Goal: Task Accomplishment & Management: Complete application form

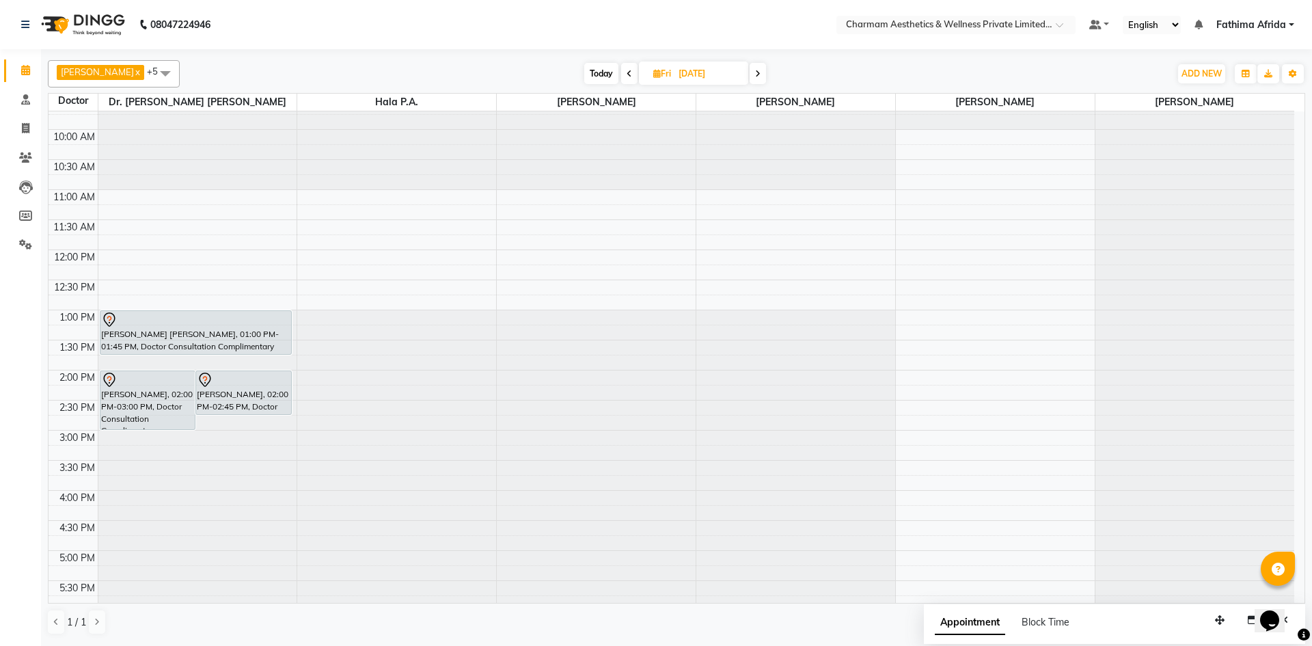
scroll to position [169, 0]
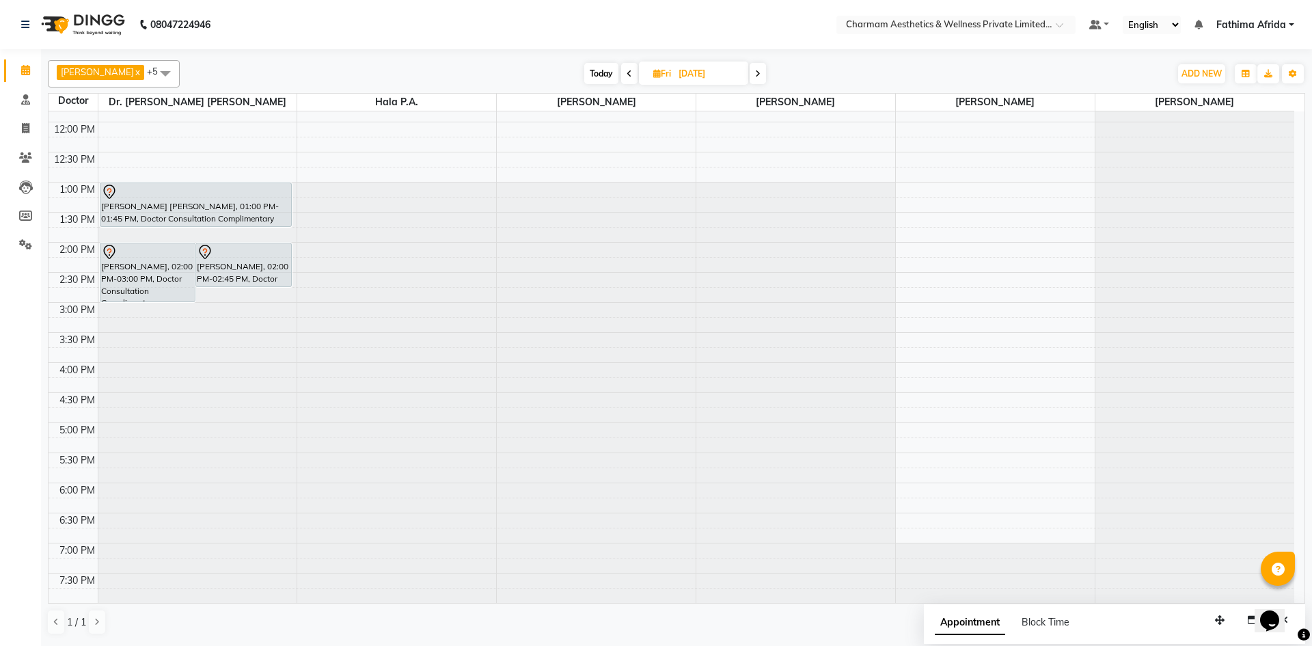
click at [638, 75] on span at bounding box center [629, 73] width 16 height 21
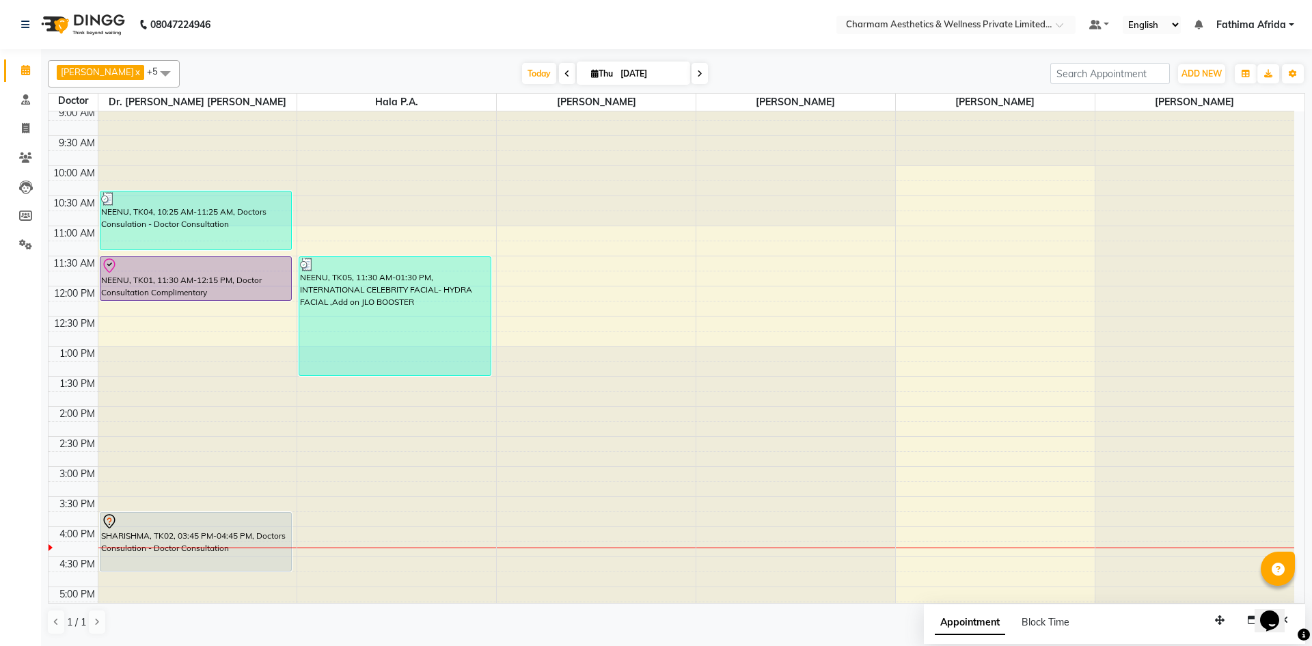
scroll to position [0, 0]
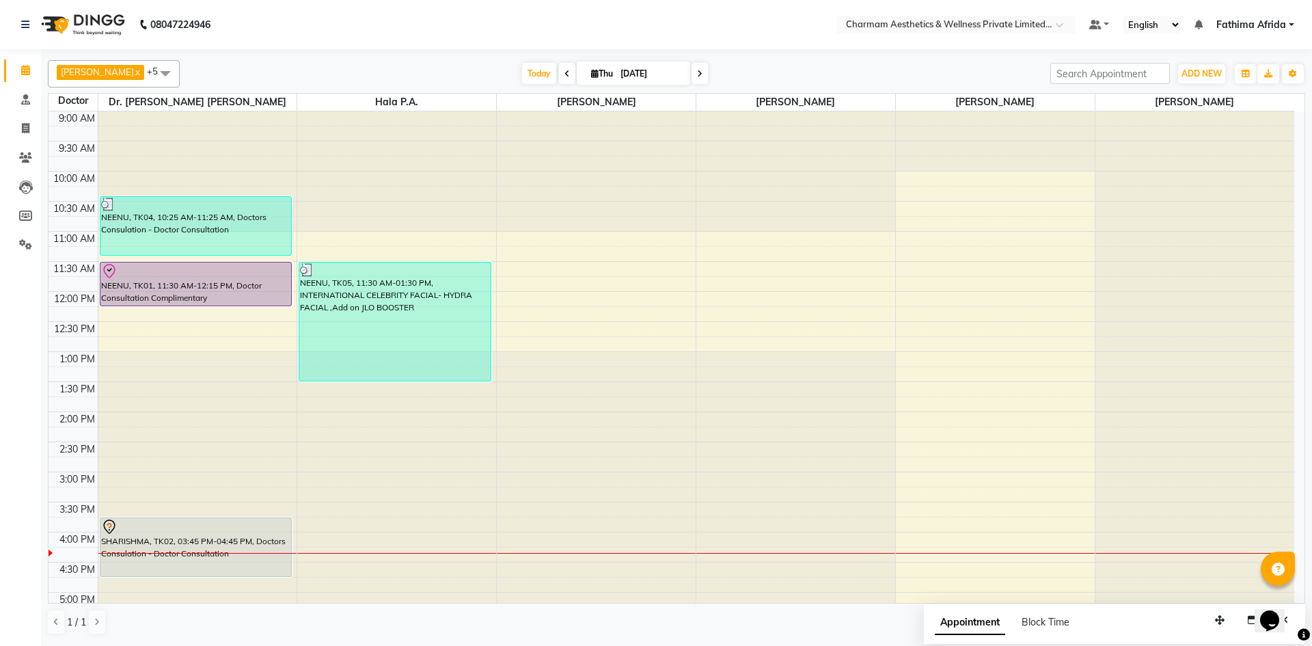
click at [708, 73] on span at bounding box center [700, 73] width 16 height 21
type input "[DATE]"
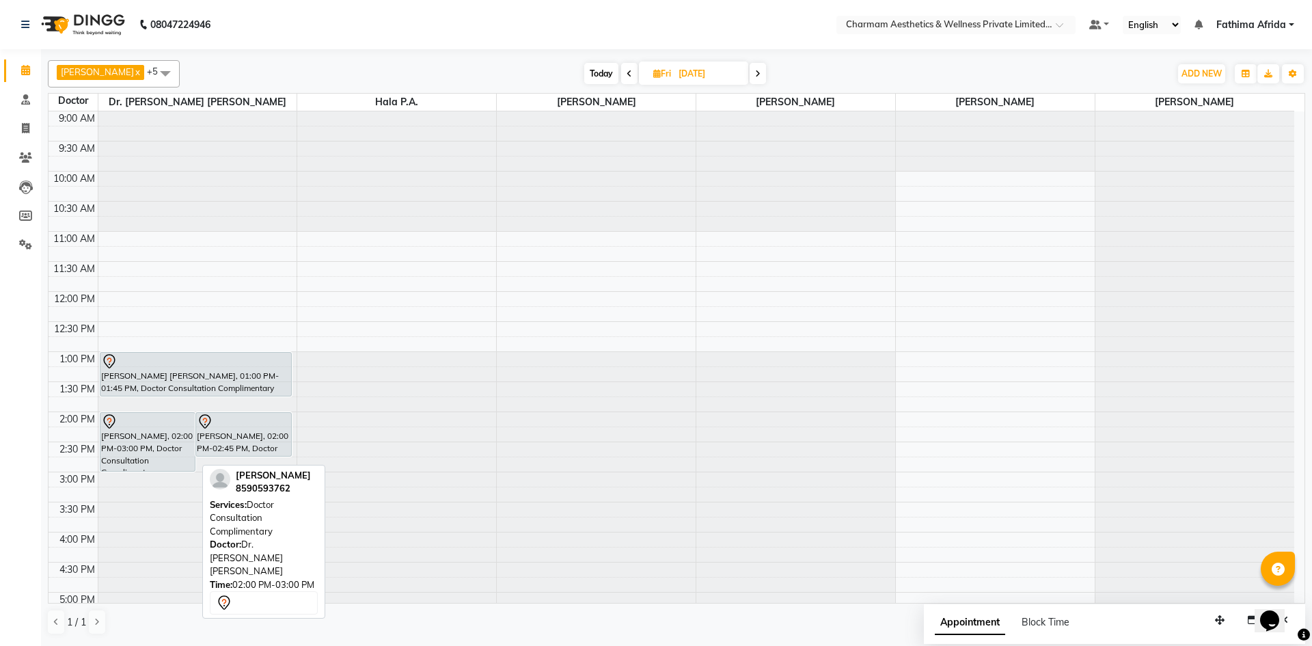
click at [170, 458] on div "[PERSON_NAME], 02:00 PM-03:00 PM, Doctor Consultation Complimentary" at bounding box center [147, 442] width 95 height 58
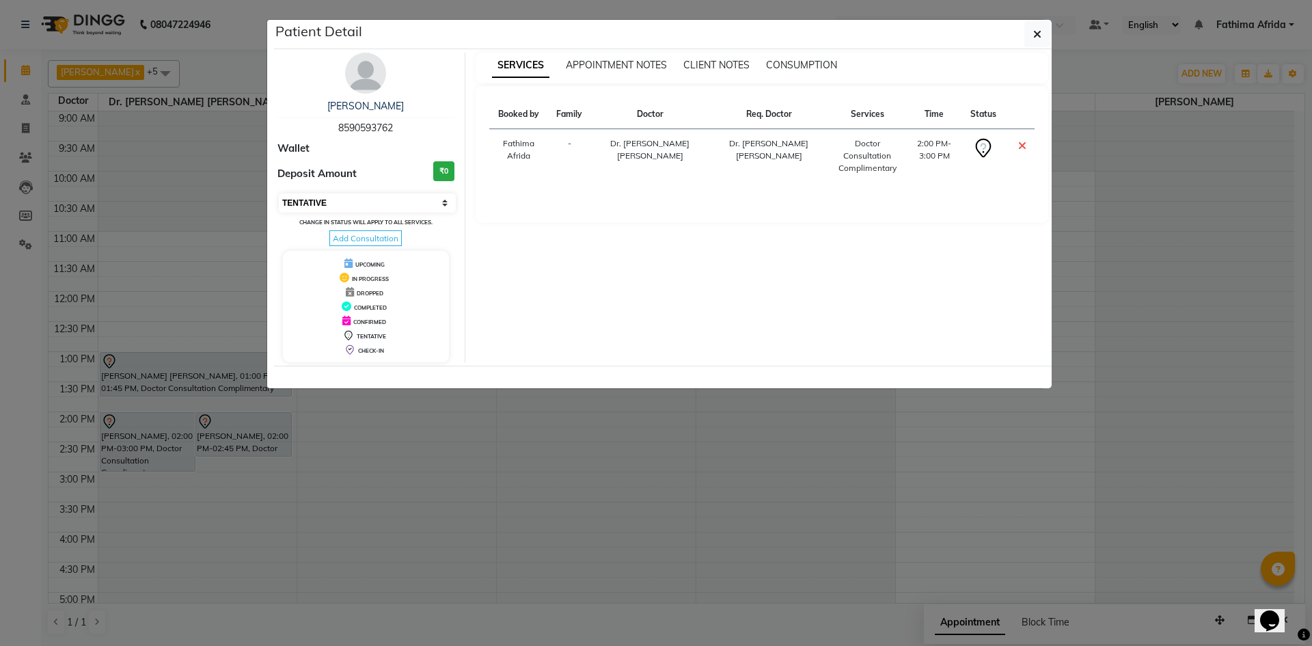
click at [383, 204] on select "Select CONFIRMED TENTATIVE" at bounding box center [367, 202] width 177 height 19
select select "6"
click at [279, 193] on select "Select CONFIRMED TENTATIVE" at bounding box center [367, 202] width 177 height 19
click at [1037, 36] on icon "button" at bounding box center [1037, 34] width 8 height 11
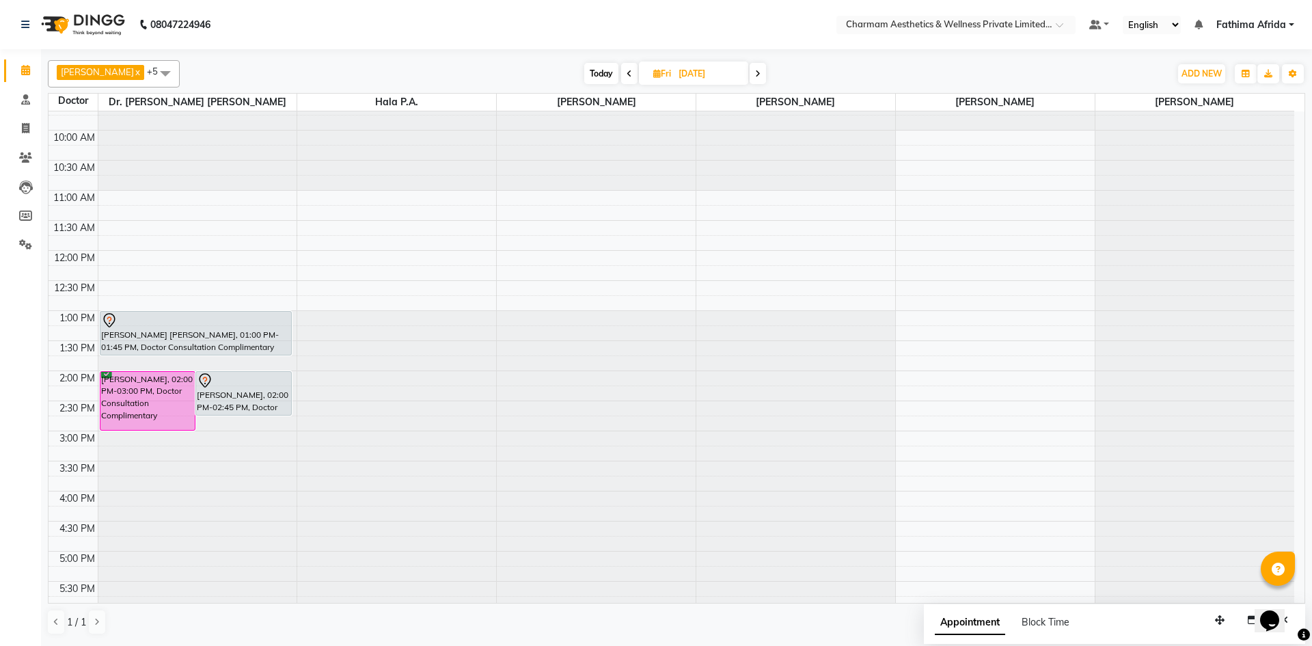
scroll to position [169, 0]
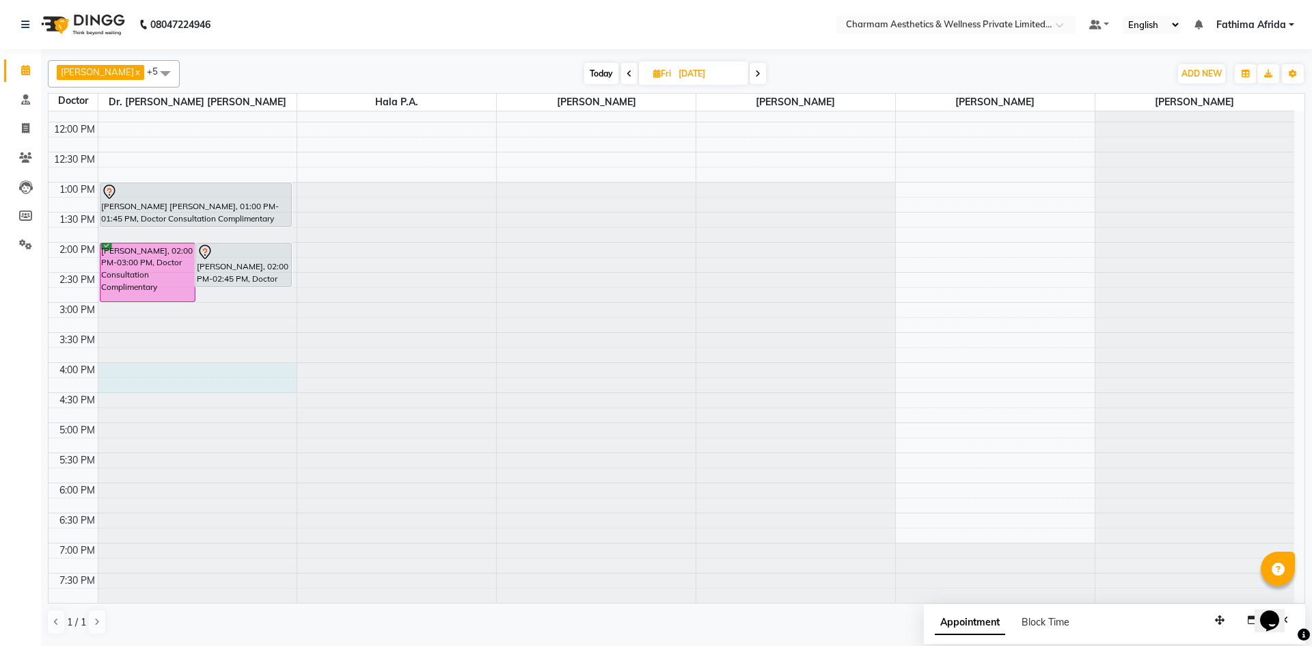
drag, startPoint x: 167, startPoint y: 368, endPoint x: 169, endPoint y: 383, distance: 15.9
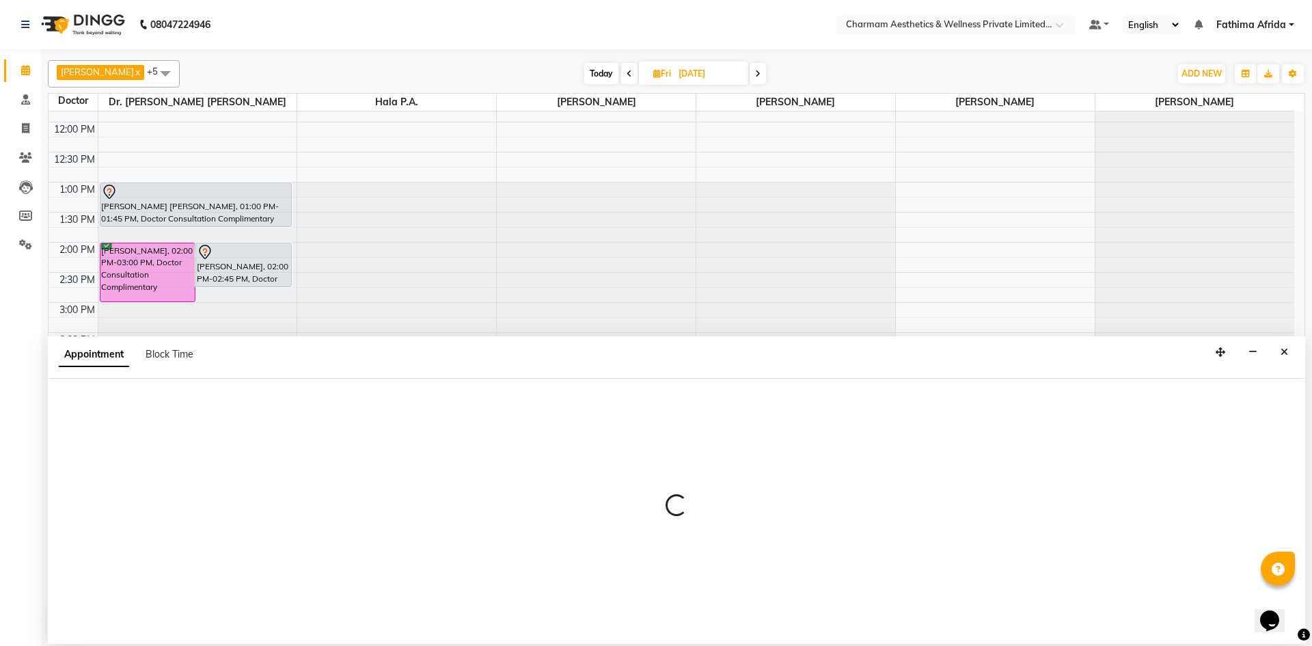
select select "69891"
select select "960"
select select "tentative"
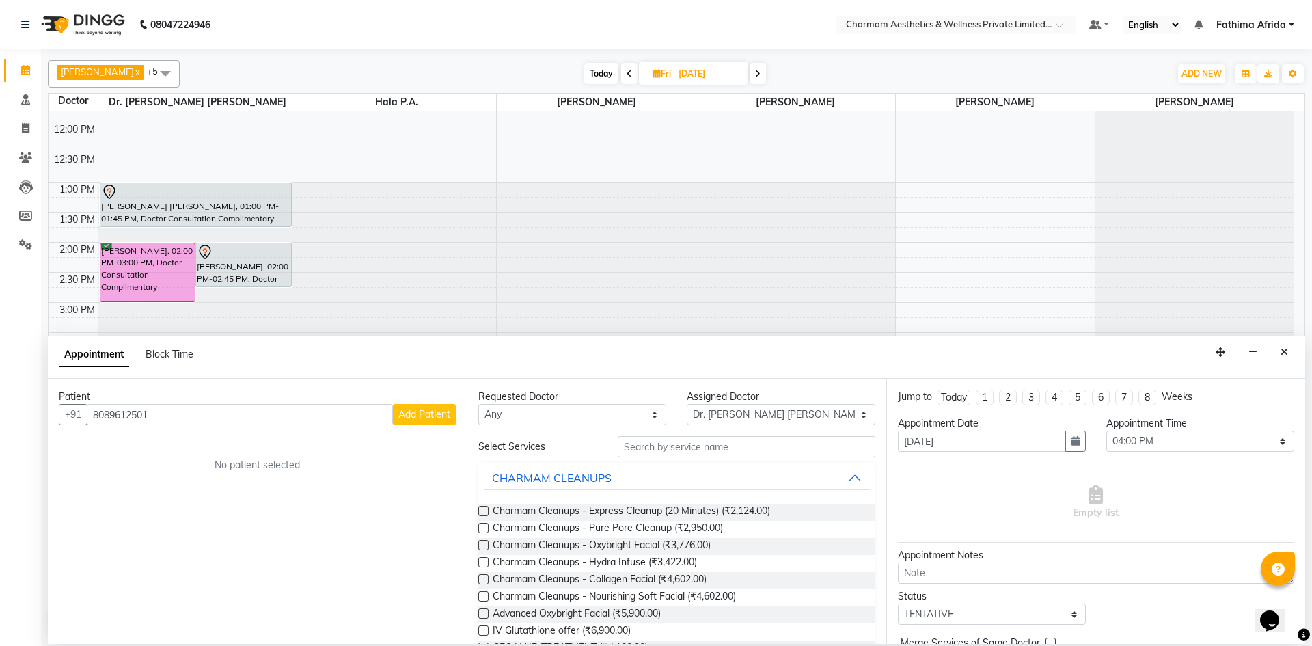
type input "8089612501"
click at [409, 413] on span "Add Patient" at bounding box center [424, 414] width 52 height 12
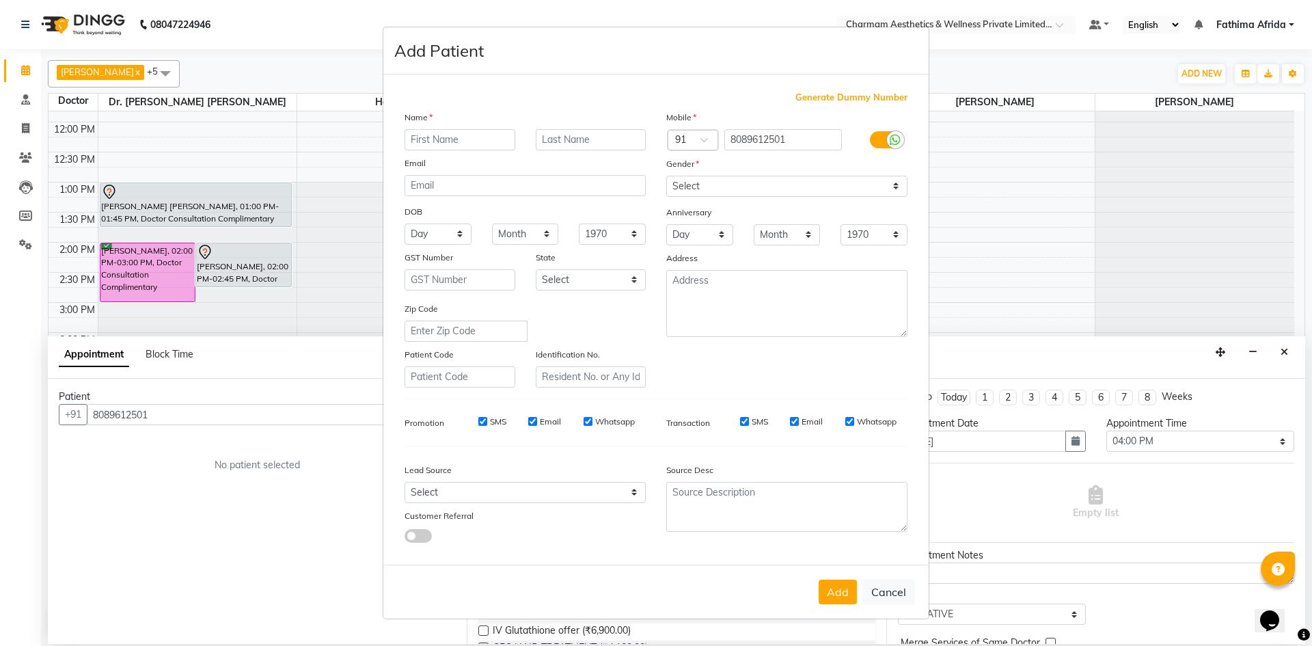
click at [482, 420] on input "SMS" at bounding box center [482, 421] width 9 height 9
checkbox input "false"
drag, startPoint x: 531, startPoint y: 421, endPoint x: 558, endPoint y: 420, distance: 27.3
click at [534, 421] on input "Email" at bounding box center [532, 421] width 9 height 9
checkbox input "false"
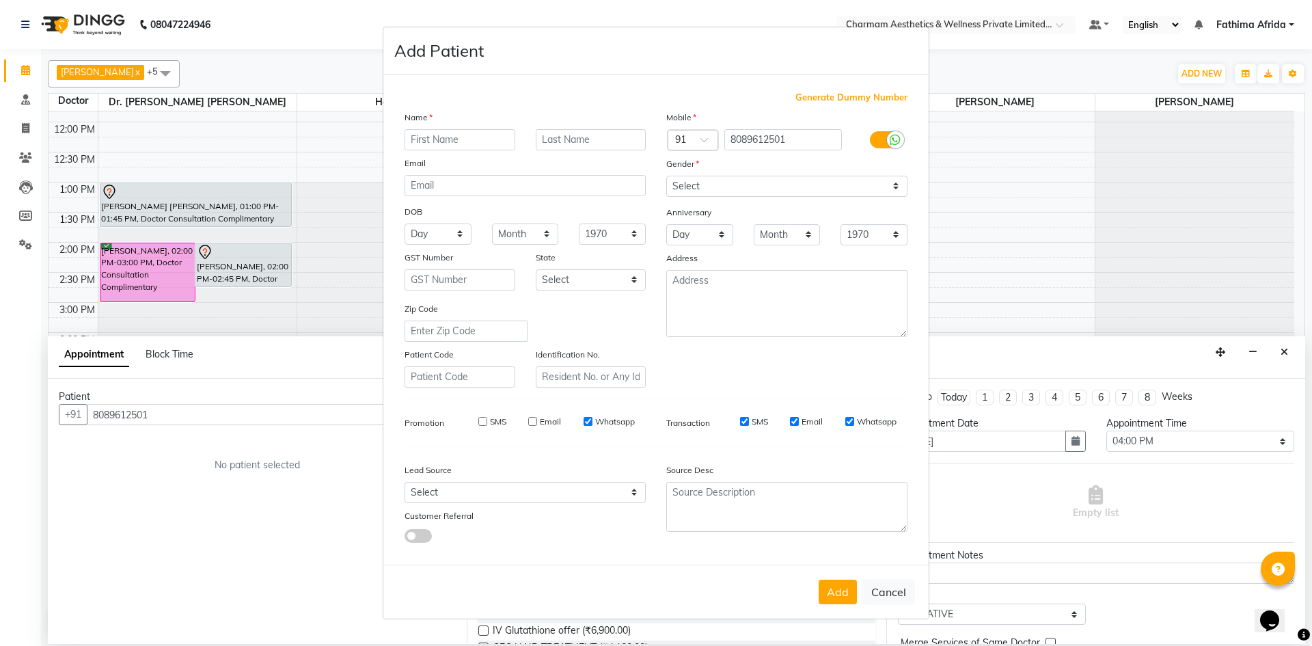
drag, startPoint x: 586, startPoint y: 420, endPoint x: 634, endPoint y: 422, distance: 47.9
click at [586, 422] on input "Whatsapp" at bounding box center [588, 421] width 9 height 9
checkbox input "false"
click at [747, 420] on input "SMS" at bounding box center [744, 421] width 9 height 9
checkbox input "false"
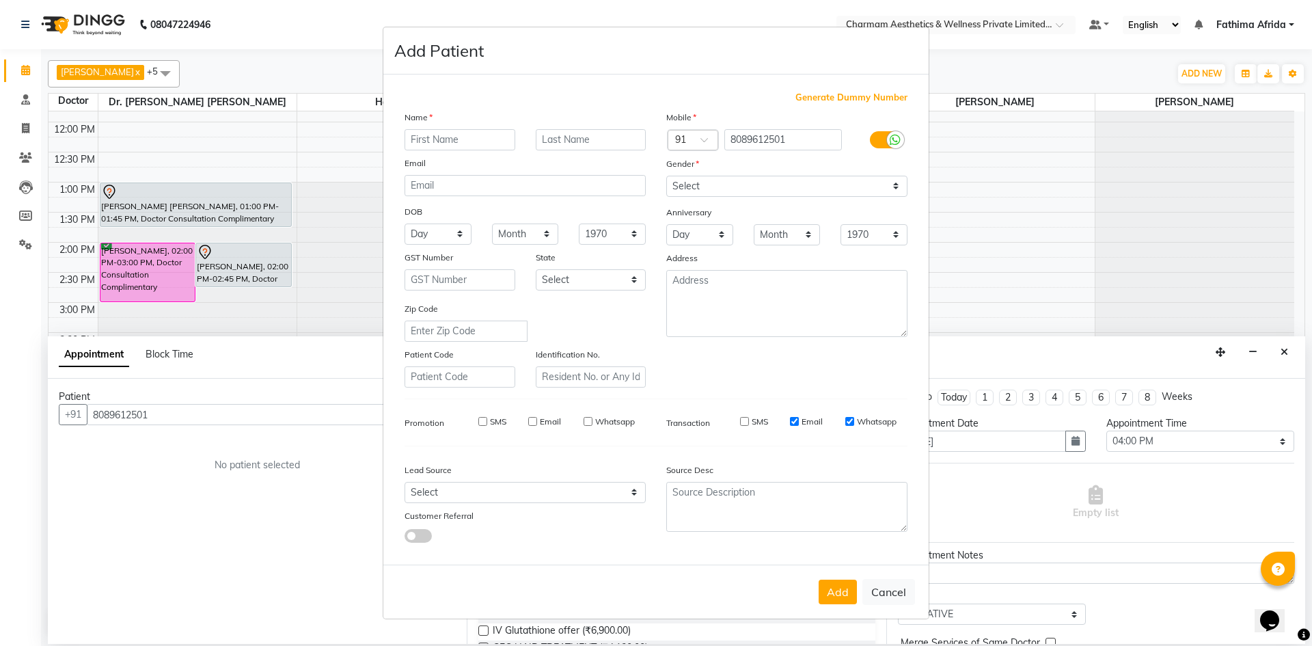
click at [795, 420] on input "Email" at bounding box center [794, 421] width 9 height 9
checkbox input "false"
drag, startPoint x: 848, startPoint y: 421, endPoint x: 837, endPoint y: 414, distance: 12.9
click at [848, 422] on input "Whatsapp" at bounding box center [849, 421] width 9 height 9
checkbox input "false"
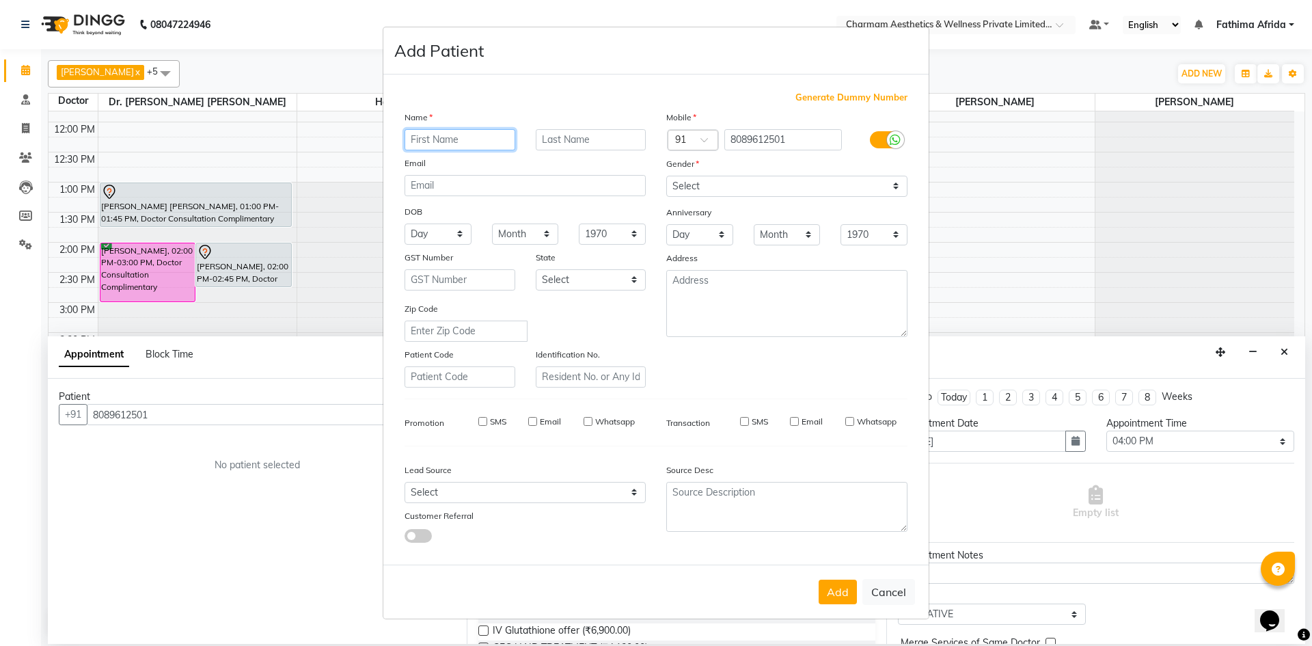
click at [476, 136] on input "text" at bounding box center [460, 139] width 111 height 21
type input "ANUPAMA"
click at [581, 133] on input "text" at bounding box center [591, 139] width 111 height 21
type input "[PERSON_NAME]"
click at [708, 176] on select "Select [DEMOGRAPHIC_DATA] [DEMOGRAPHIC_DATA] Other Prefer Not To Say" at bounding box center [786, 186] width 241 height 21
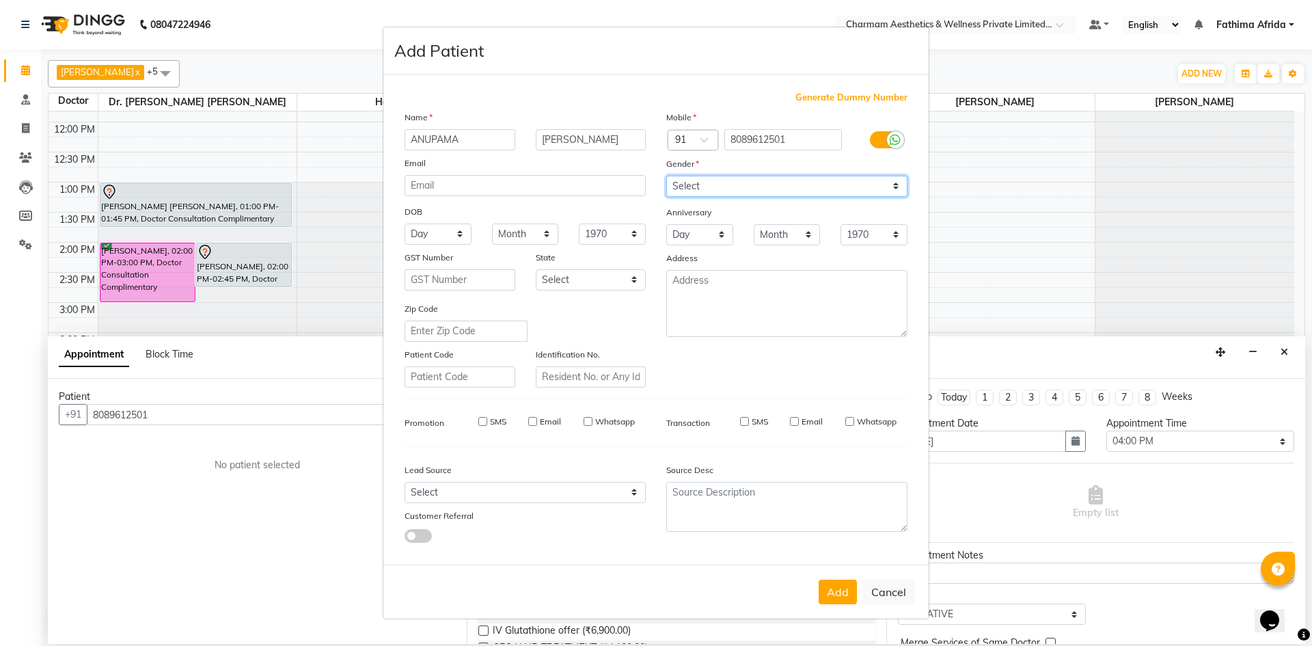
select select "[DEMOGRAPHIC_DATA]"
click at [666, 176] on select "Select [DEMOGRAPHIC_DATA] [DEMOGRAPHIC_DATA] Other Prefer Not To Say" at bounding box center [786, 186] width 241 height 21
click at [837, 592] on button "Add" at bounding box center [838, 592] width 38 height 25
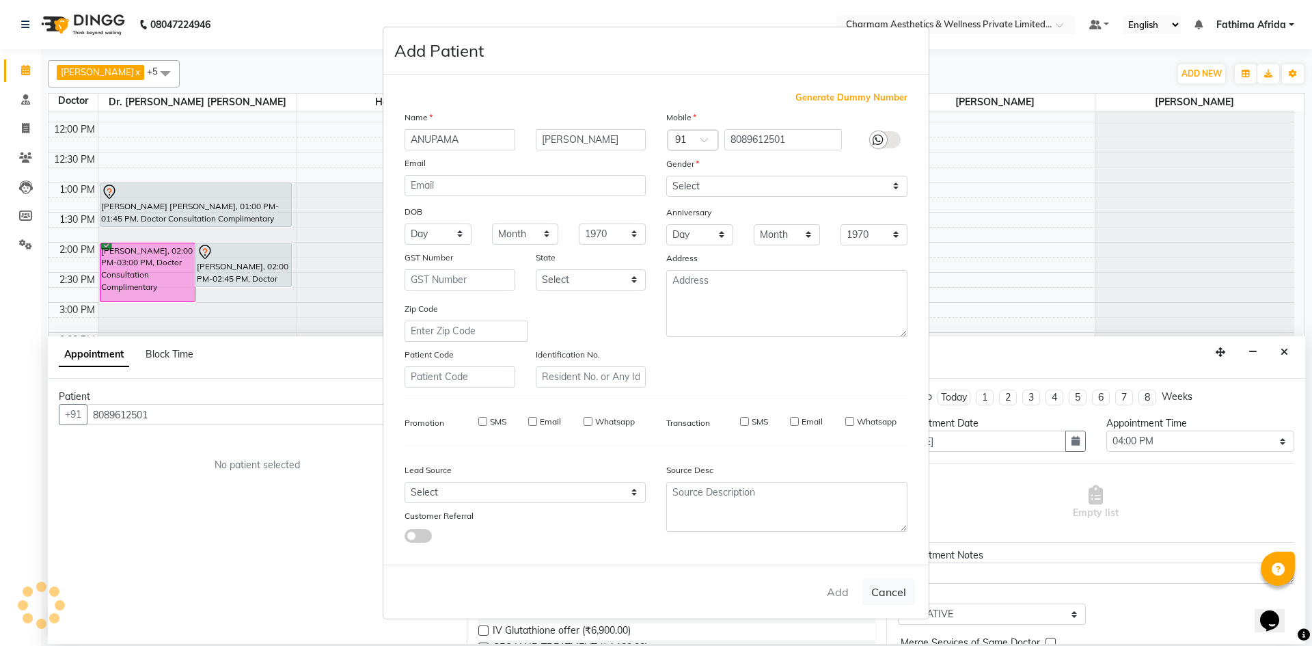
select select
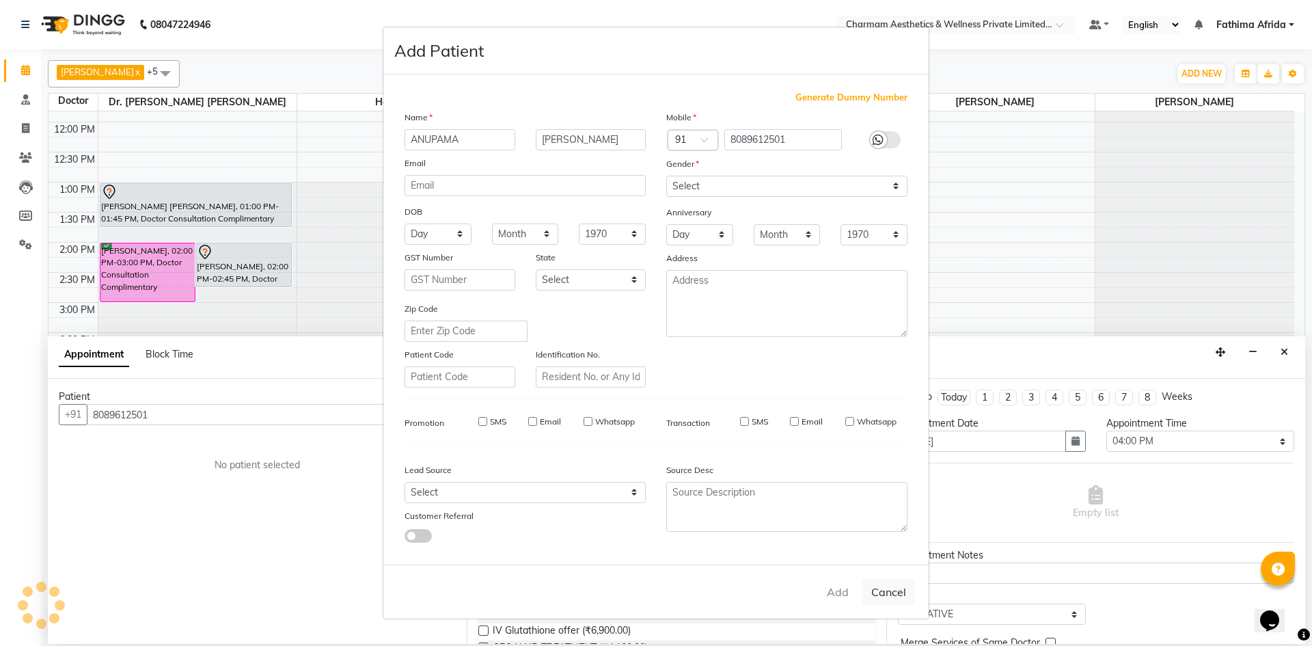
select select
checkbox input "false"
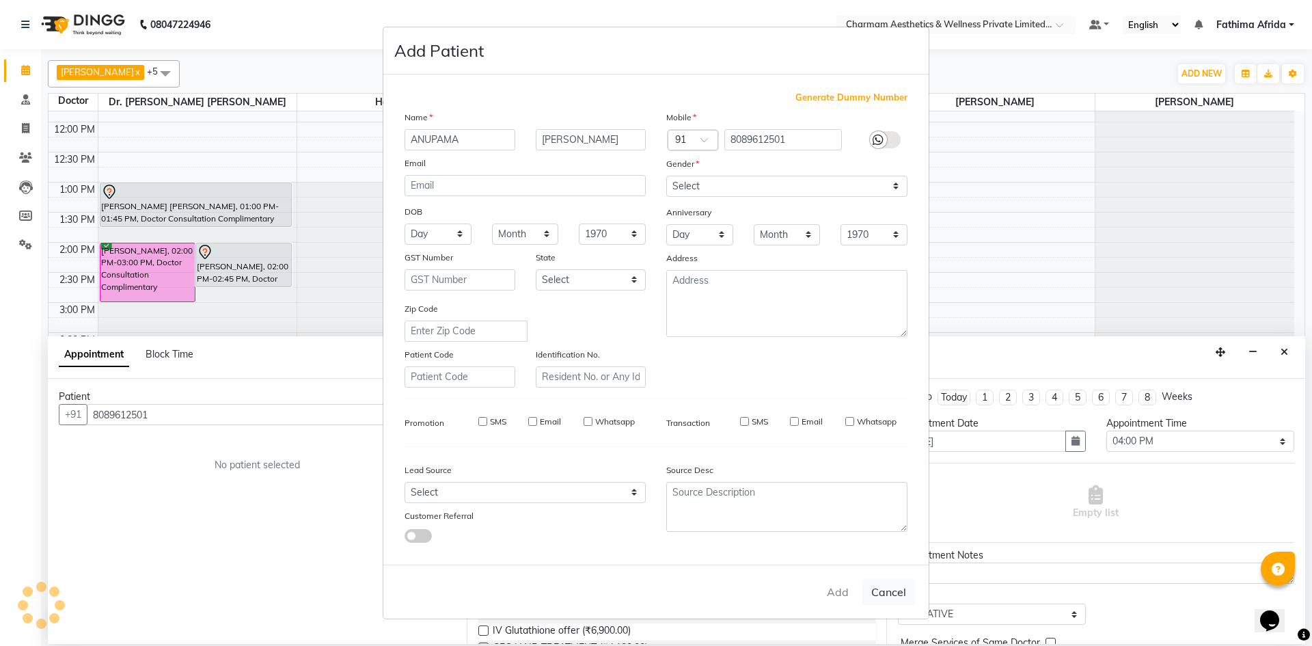
checkbox input "false"
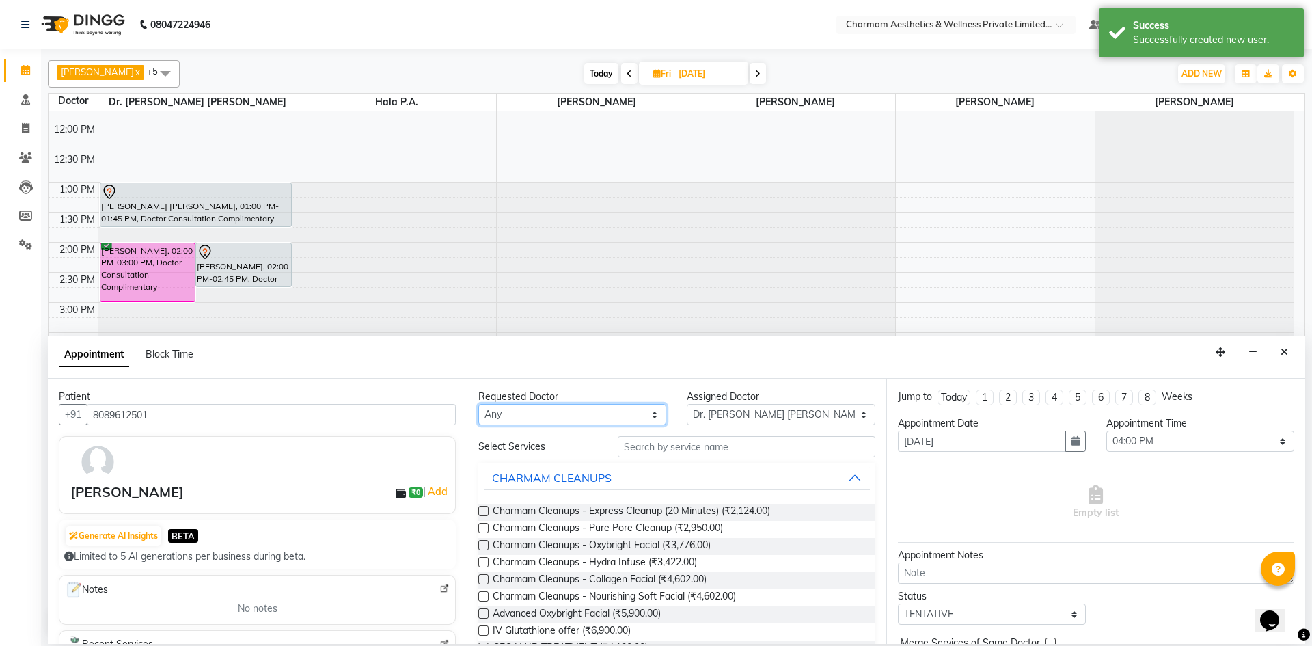
click at [570, 420] on select "Any [PERSON_NAME] K Dr. [PERSON_NAME] [PERSON_NAME] [PERSON_NAME] [PERSON_NAME]…" at bounding box center [572, 414] width 188 height 21
select select "69891"
click at [478, 404] on select "Any [PERSON_NAME] K Dr. [PERSON_NAME] [PERSON_NAME] [PERSON_NAME] [PERSON_NAME]…" at bounding box center [572, 414] width 188 height 21
click at [755, 442] on input "text" at bounding box center [747, 446] width 258 height 21
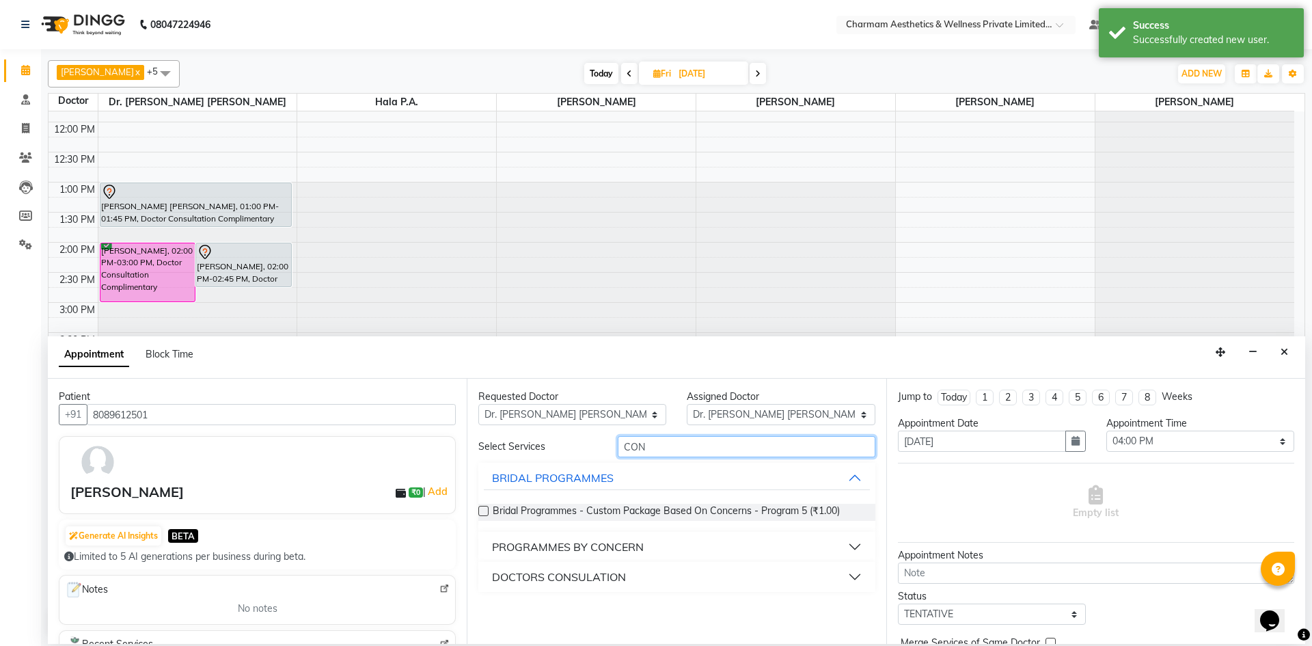
type input "CON"
click at [778, 580] on button "DOCTORS CONSULATION" at bounding box center [676, 577] width 385 height 25
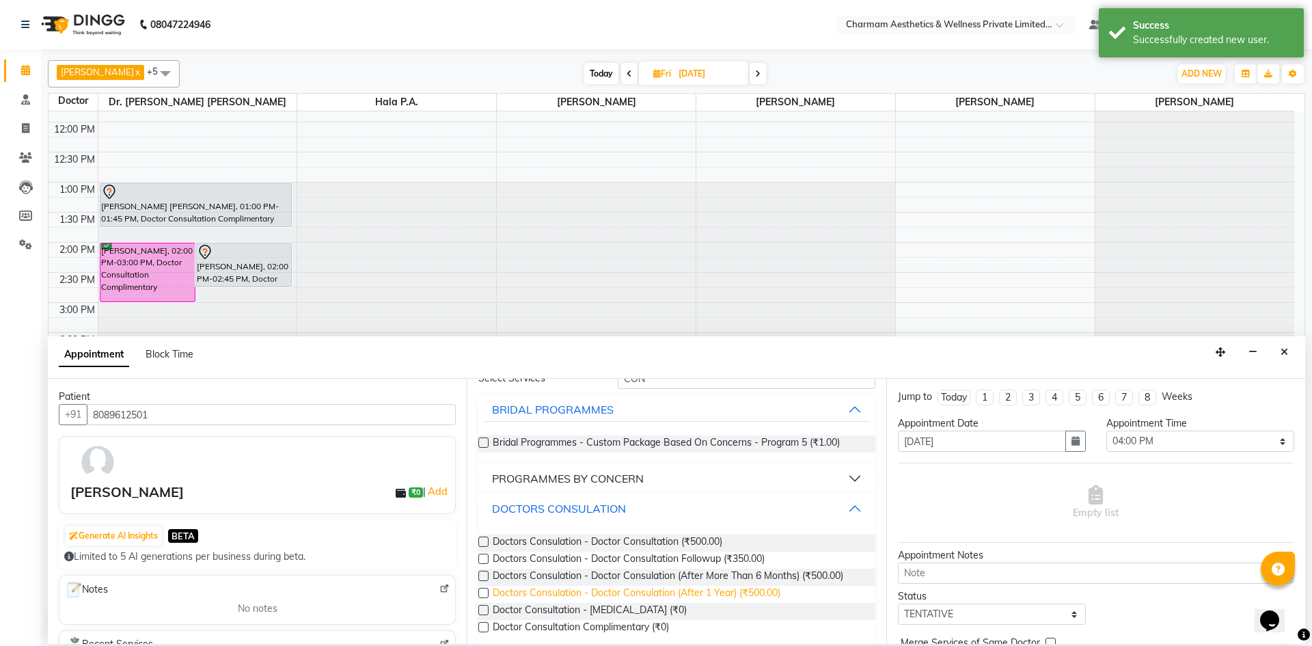
scroll to position [77, 0]
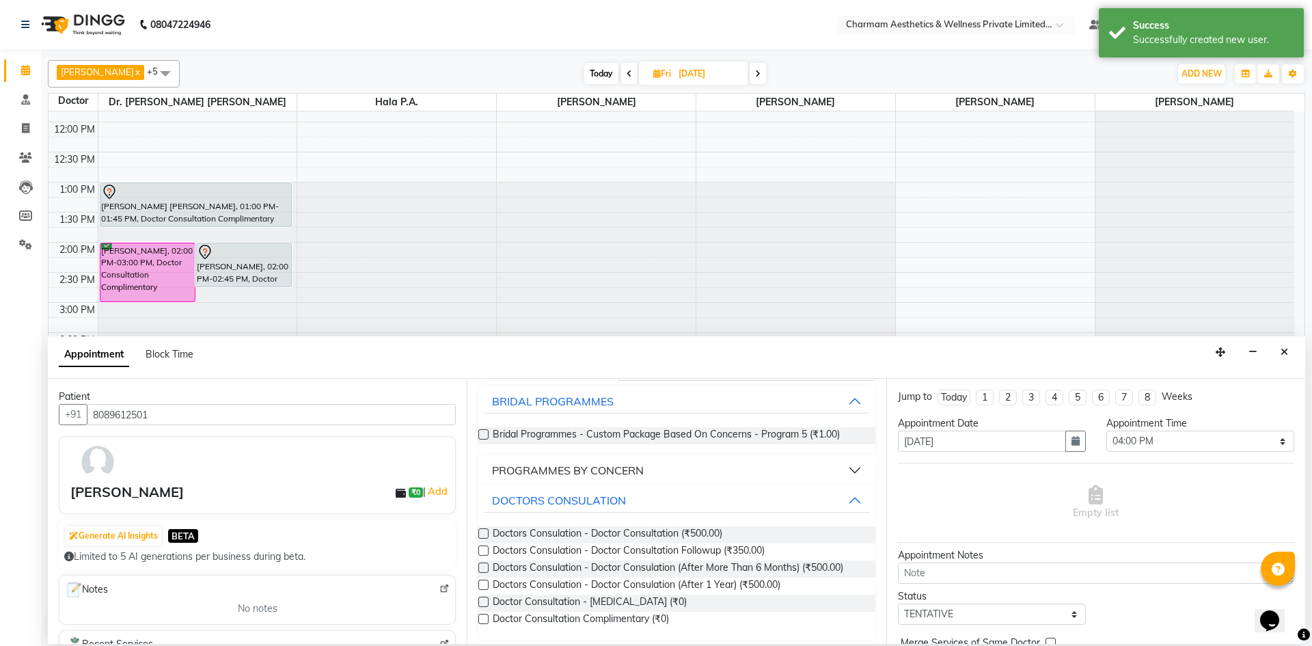
click at [481, 621] on label at bounding box center [483, 619] width 10 height 10
click at [481, 621] on input "checkbox" at bounding box center [482, 620] width 9 height 9
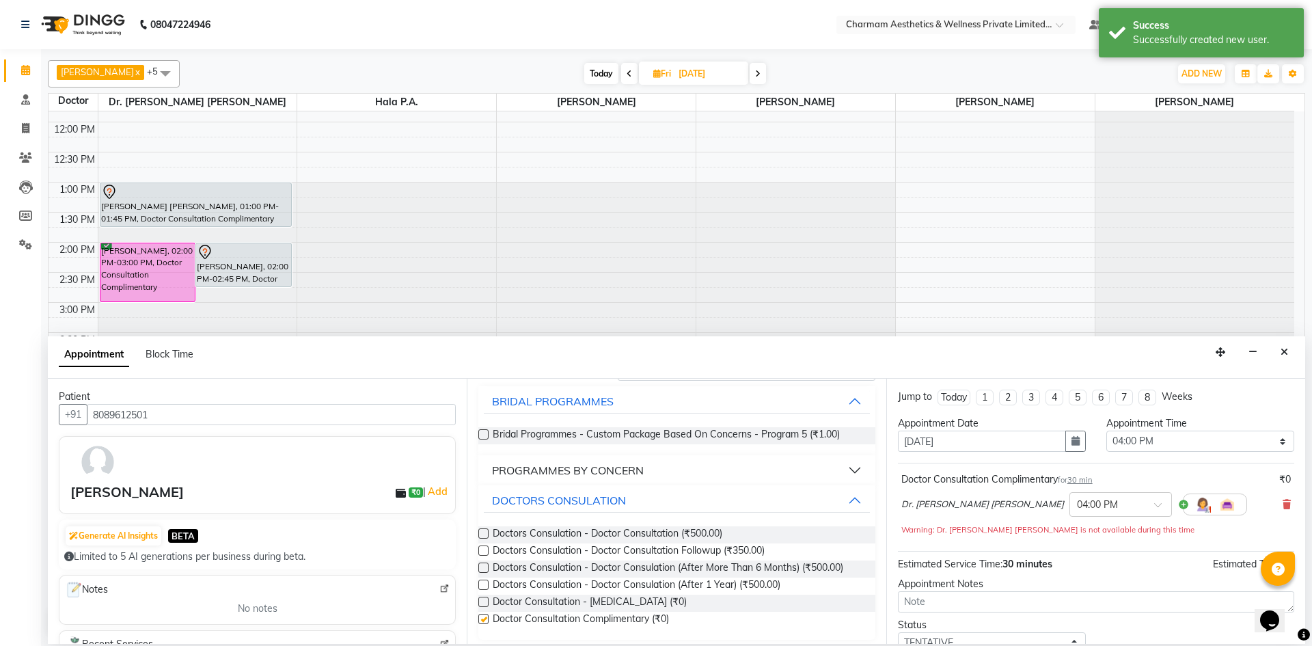
checkbox input "false"
click at [957, 606] on textarea at bounding box center [1096, 601] width 396 height 21
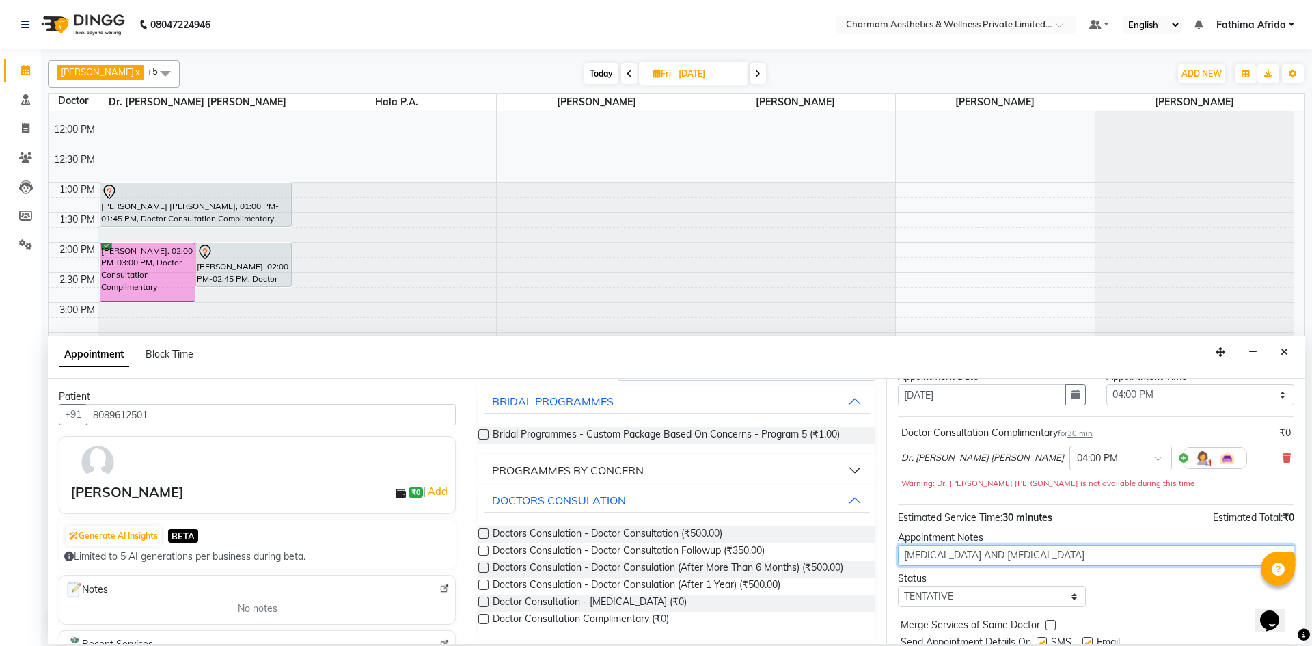
scroll to position [96, 0]
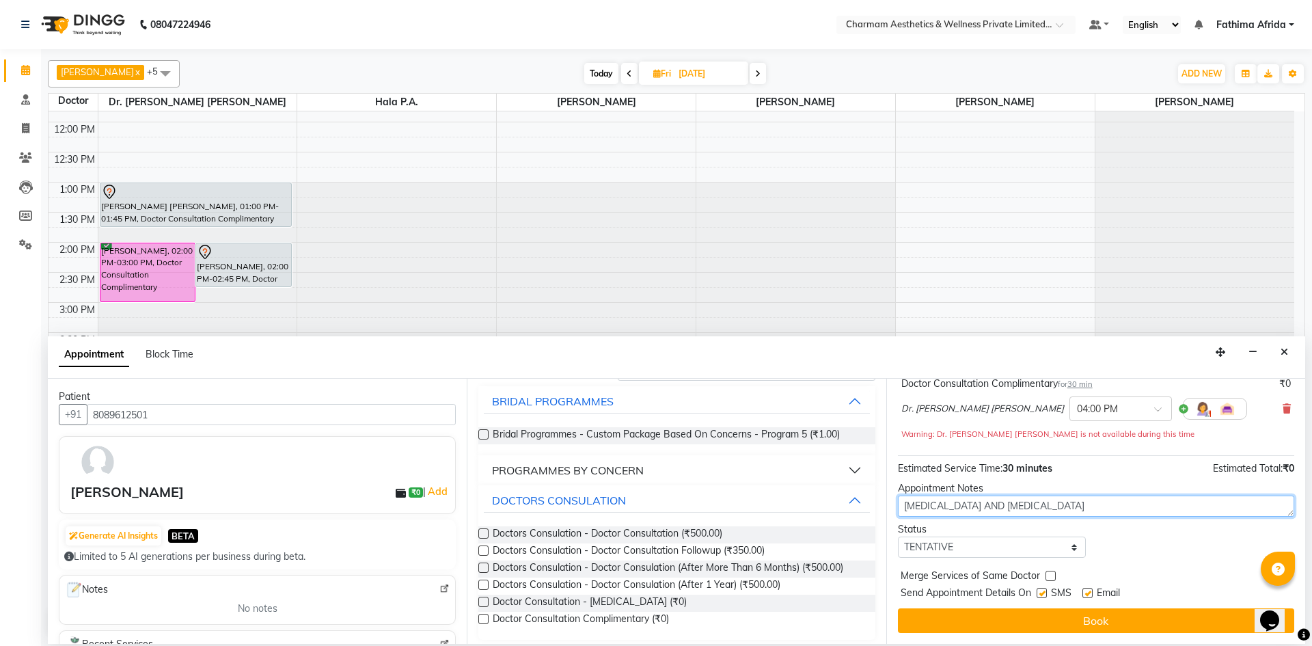
type textarea "[MEDICAL_DATA] AND [MEDICAL_DATA]"
click at [1044, 595] on label at bounding box center [1042, 593] width 10 height 10
click at [1044, 595] on input "checkbox" at bounding box center [1041, 594] width 9 height 9
checkbox input "false"
click at [1085, 591] on label at bounding box center [1088, 593] width 10 height 10
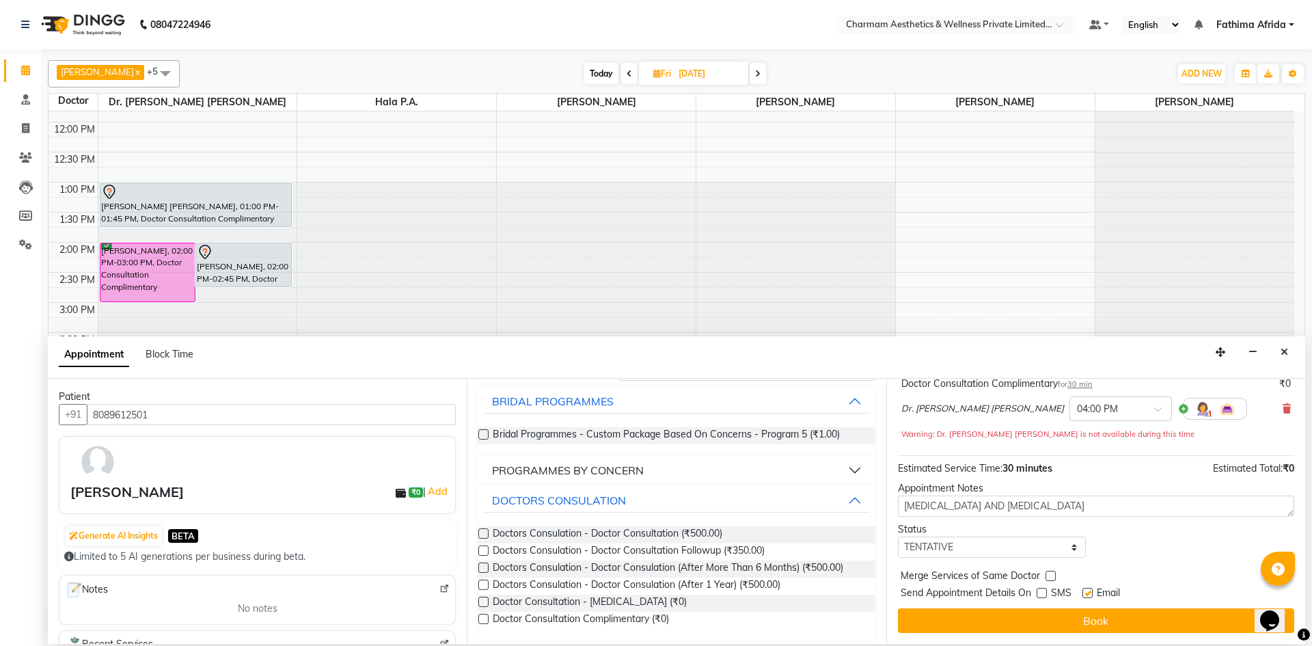
click at [1085, 591] on input "checkbox" at bounding box center [1087, 594] width 9 height 9
checkbox input "false"
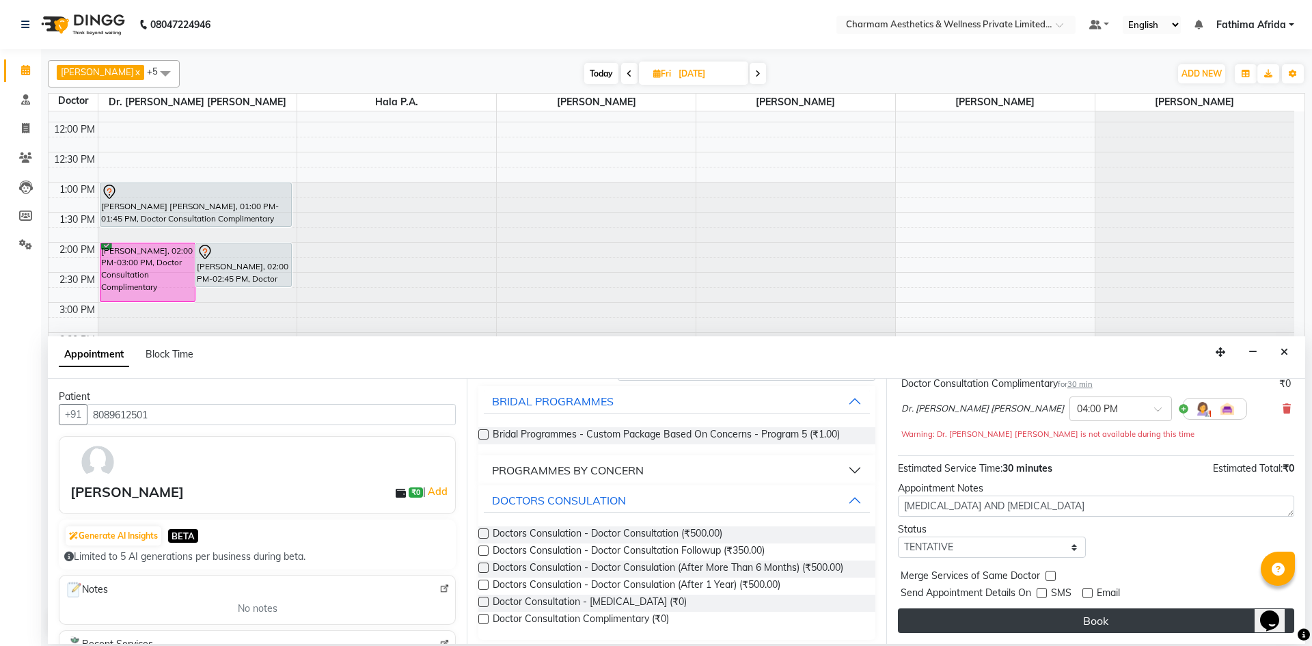
click at [1096, 614] on button "Book" at bounding box center [1096, 620] width 396 height 25
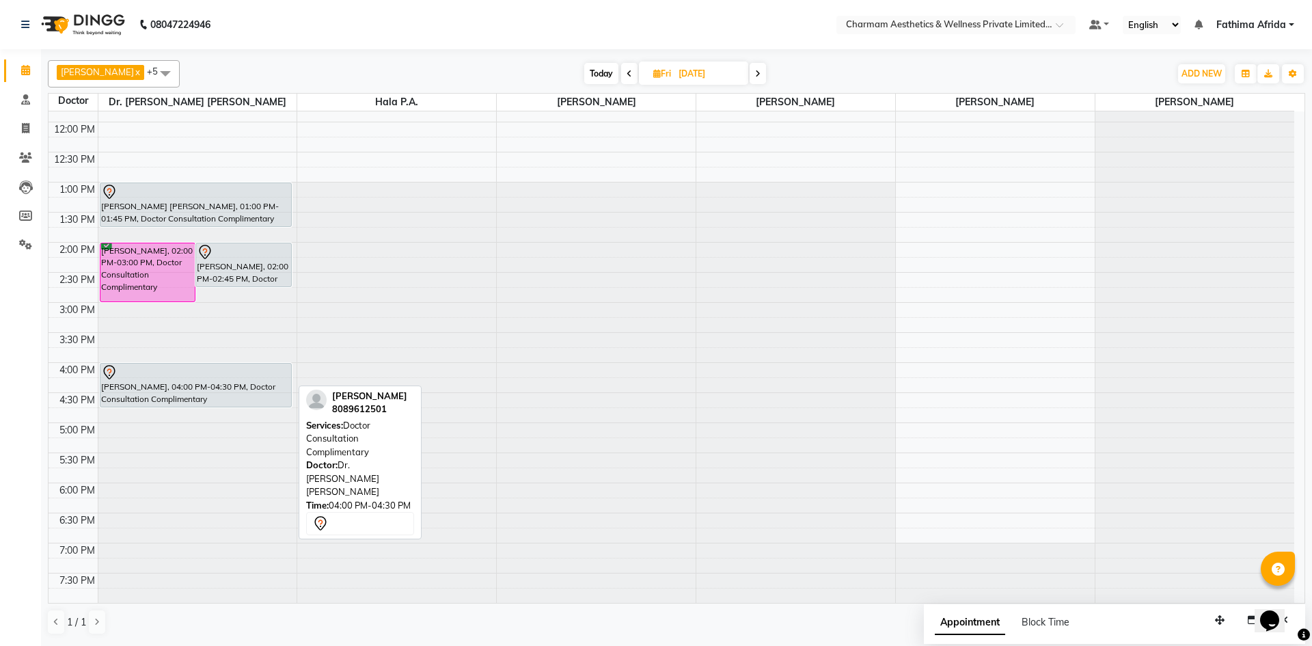
drag, startPoint x: 161, startPoint y: 389, endPoint x: 165, endPoint y: 398, distance: 9.8
click at [165, 398] on div "[PERSON_NAME], 02:00 PM-03:00 PM, Doctor Consultation Complimentary MIRZANA, 02…" at bounding box center [197, 272] width 199 height 661
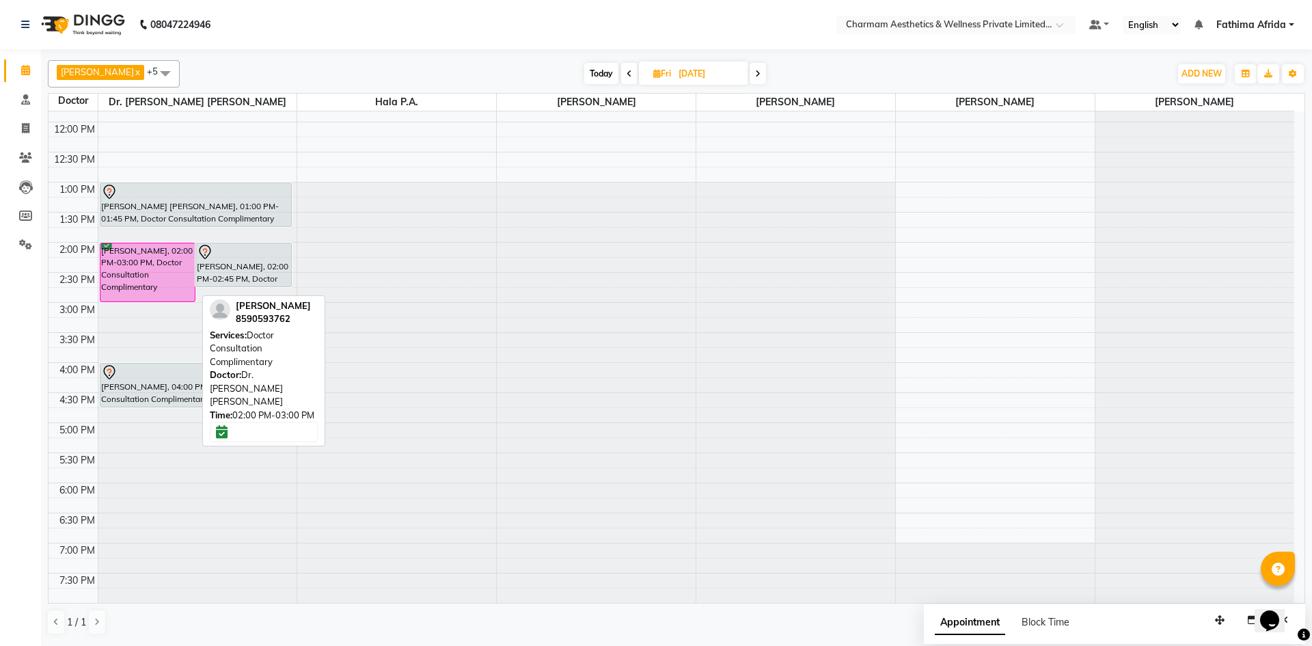
click at [166, 261] on div "[PERSON_NAME], 02:00 PM-03:00 PM, Doctor Consultation Complimentary" at bounding box center [147, 272] width 95 height 58
select select "6"
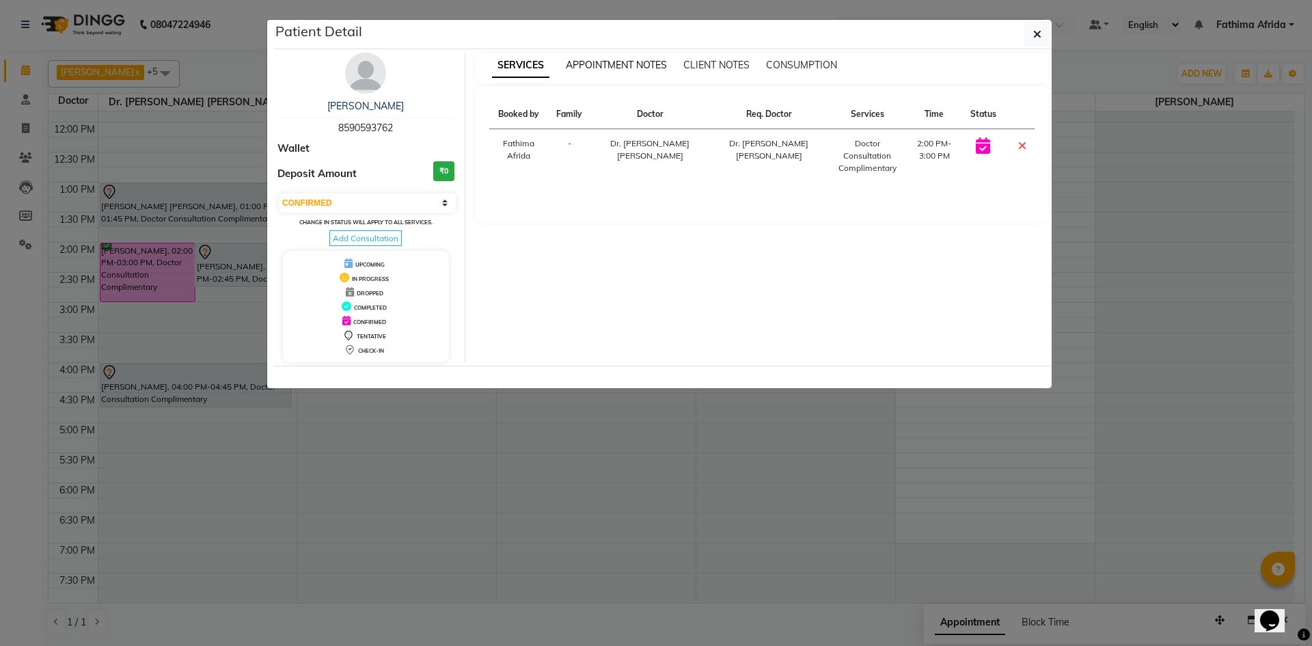
click at [642, 62] on span "APPOINTMENT NOTES" at bounding box center [616, 65] width 101 height 12
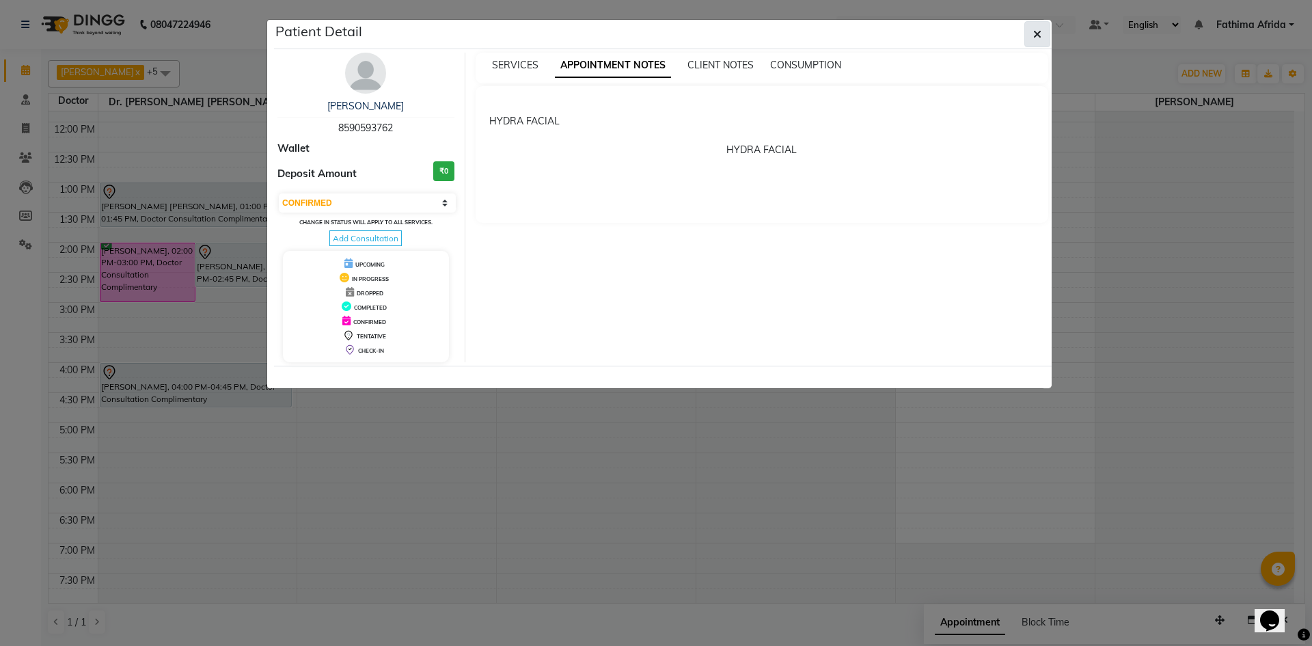
click at [1041, 29] on icon "button" at bounding box center [1037, 34] width 8 height 11
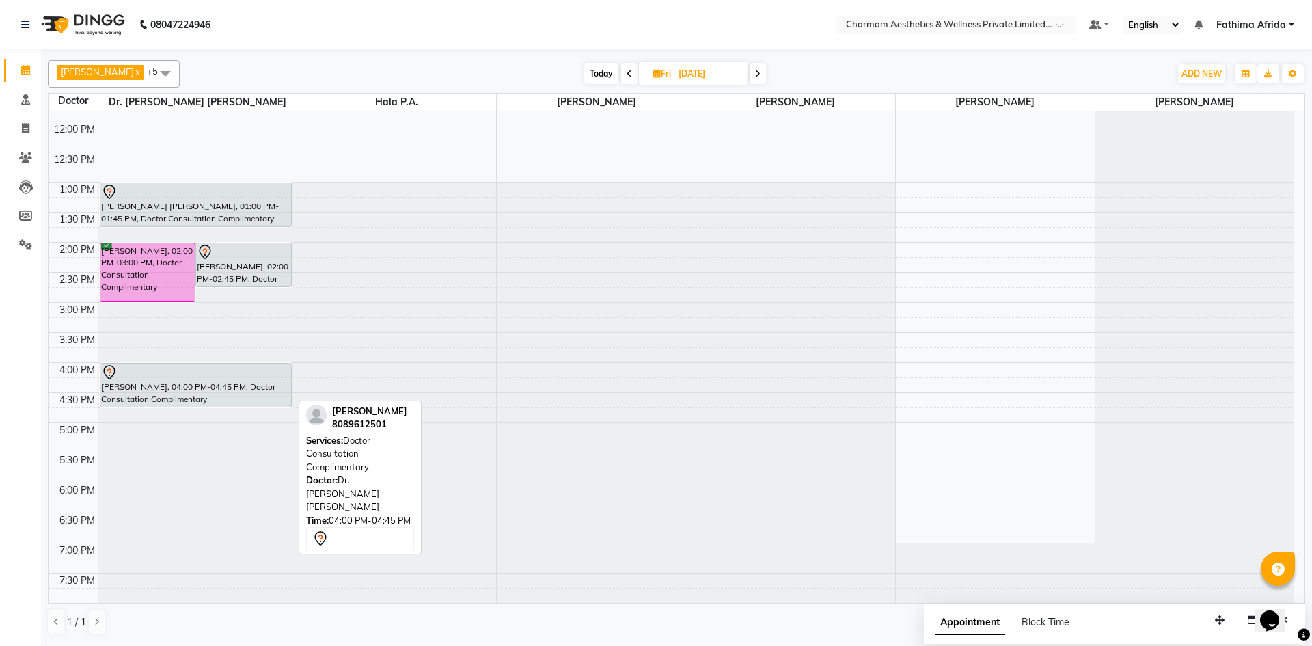
click at [246, 395] on div "[PERSON_NAME], 04:00 PM-04:45 PM, Doctor Consultation Complimentary" at bounding box center [195, 385] width 191 height 43
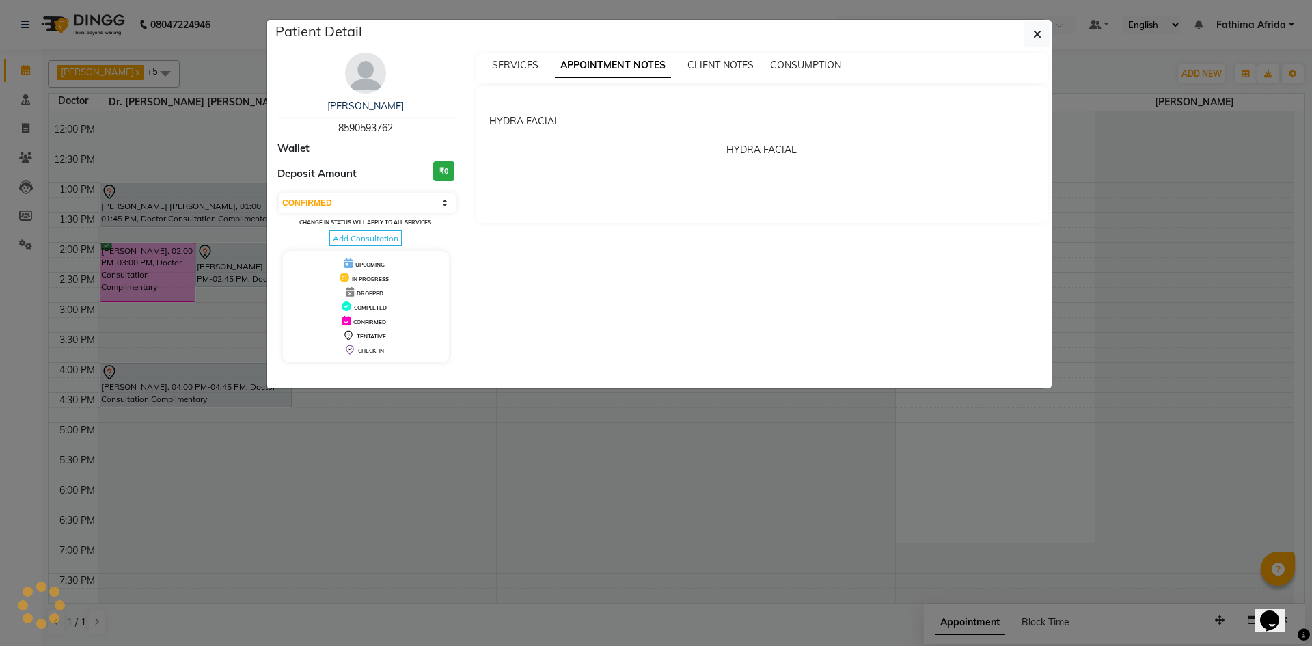
select select "7"
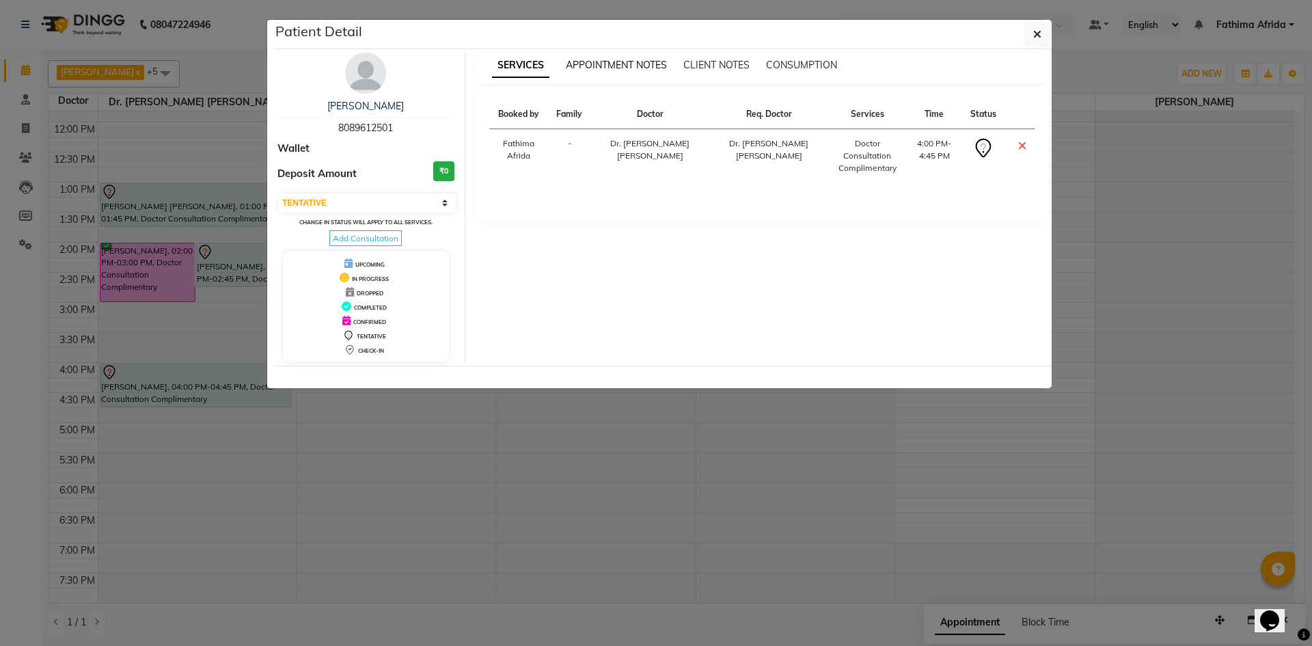
click at [599, 64] on span "APPOINTMENT NOTES" at bounding box center [616, 65] width 101 height 12
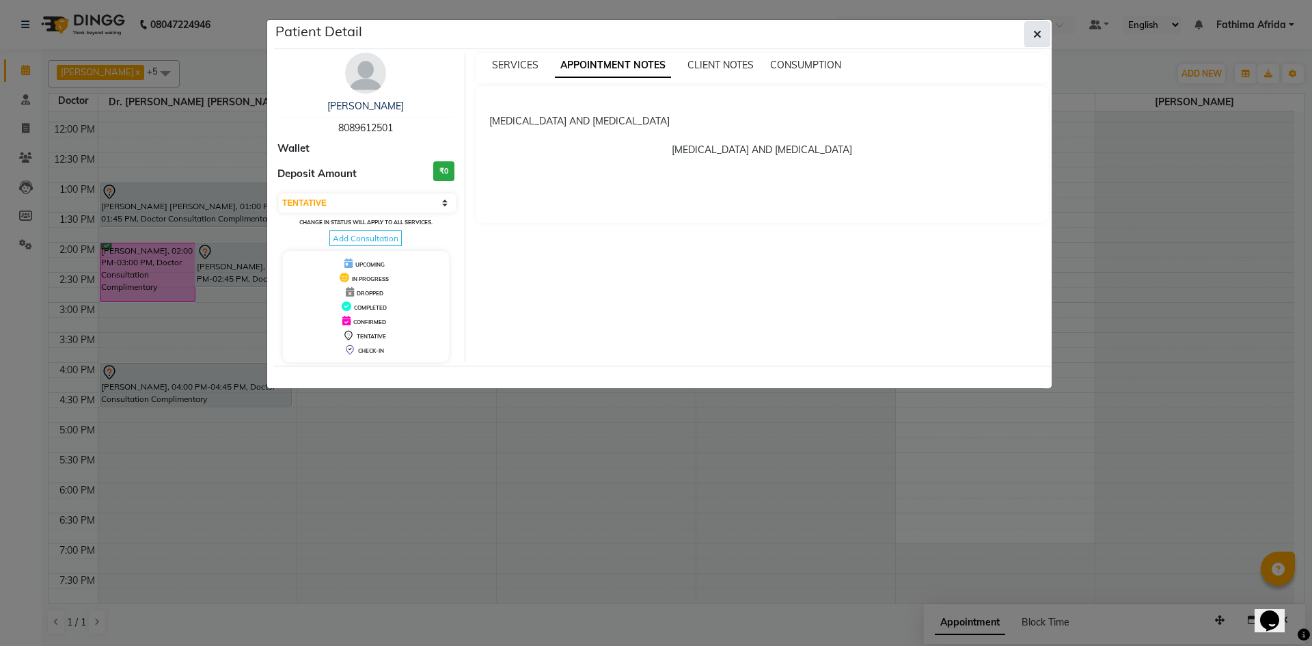
click at [1044, 33] on button "button" at bounding box center [1037, 34] width 26 height 26
